Goal: Information Seeking & Learning: Learn about a topic

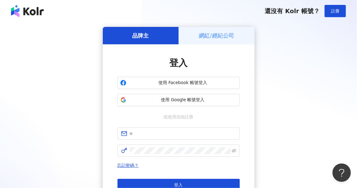
click at [78, 124] on div "品牌主 網紅/經紀公司 登入 使用 Facebook 帳號登入 使用 Google 帳號登入 或使用信箱註冊 忘記密碼？ 登入 還沒有 Kolr 帳號？ 立即…" at bounding box center [178, 121] width 342 height 189
click at [167, 129] on span at bounding box center [178, 134] width 122 height 12
click at [168, 134] on input "text" at bounding box center [183, 133] width 106 height 7
type input "**********"
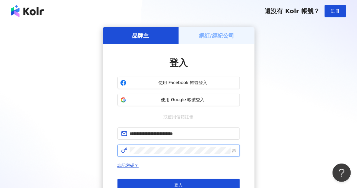
click button "登入" at bounding box center [178, 185] width 122 height 12
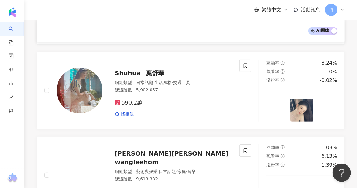
scroll to position [1078, 0]
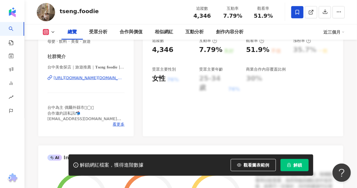
scroll to position [122, 0]
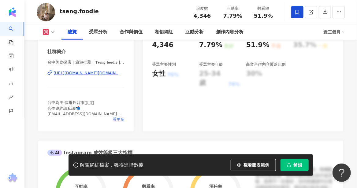
click at [120, 121] on span "看更多" at bounding box center [119, 120] width 12 height 6
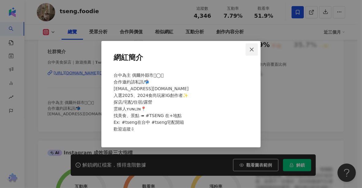
click at [252, 52] on icon "close" at bounding box center [251, 49] width 5 height 5
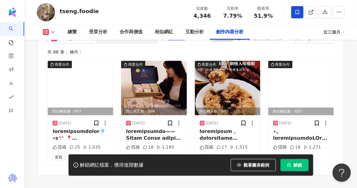
scroll to position [1902, 0]
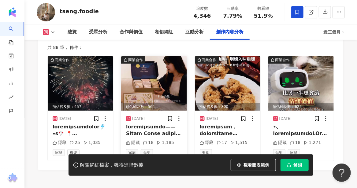
click at [143, 82] on img at bounding box center [153, 83] width 65 height 54
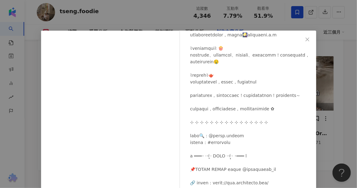
scroll to position [99, 0]
click at [306, 39] on icon "close" at bounding box center [308, 39] width 4 height 4
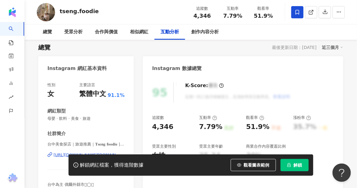
scroll to position [92, 0]
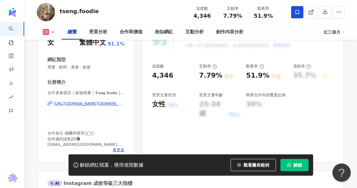
click at [97, 104] on div "https://www.instagram.com/tseng.foodie/" at bounding box center [89, 104] width 71 height 6
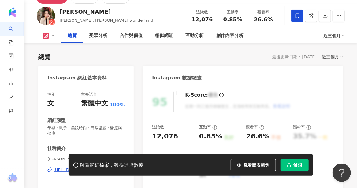
scroll to position [92, 0]
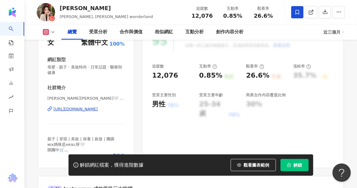
click at [78, 108] on div "[URL][DOMAIN_NAME]" at bounding box center [76, 109] width 44 height 6
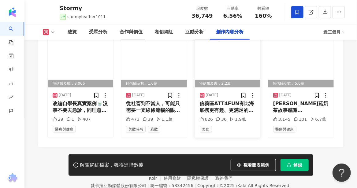
scroll to position [1905, 0]
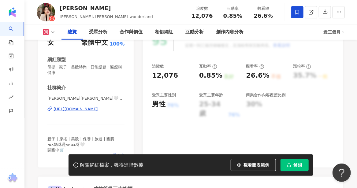
scroll to position [92, 0]
